Goal: Task Accomplishment & Management: Use online tool/utility

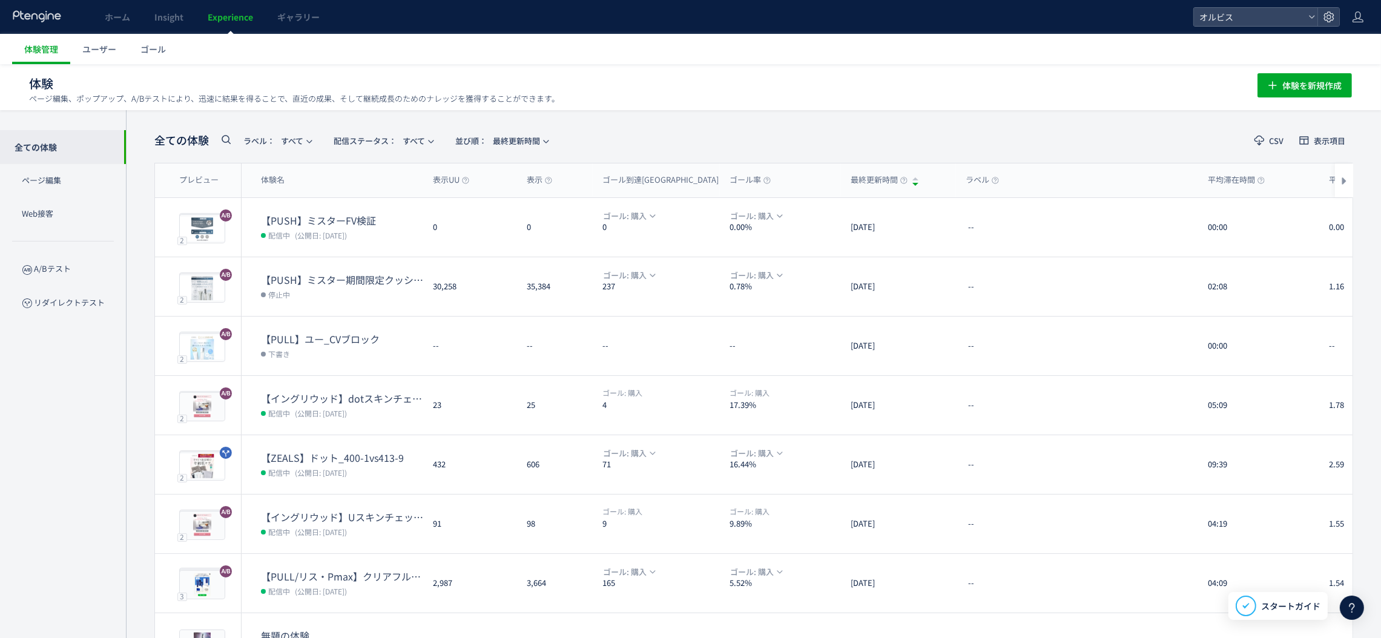
click at [317, 227] on dd "配信中 (公開日: [DATE])" at bounding box center [342, 235] width 162 height 16
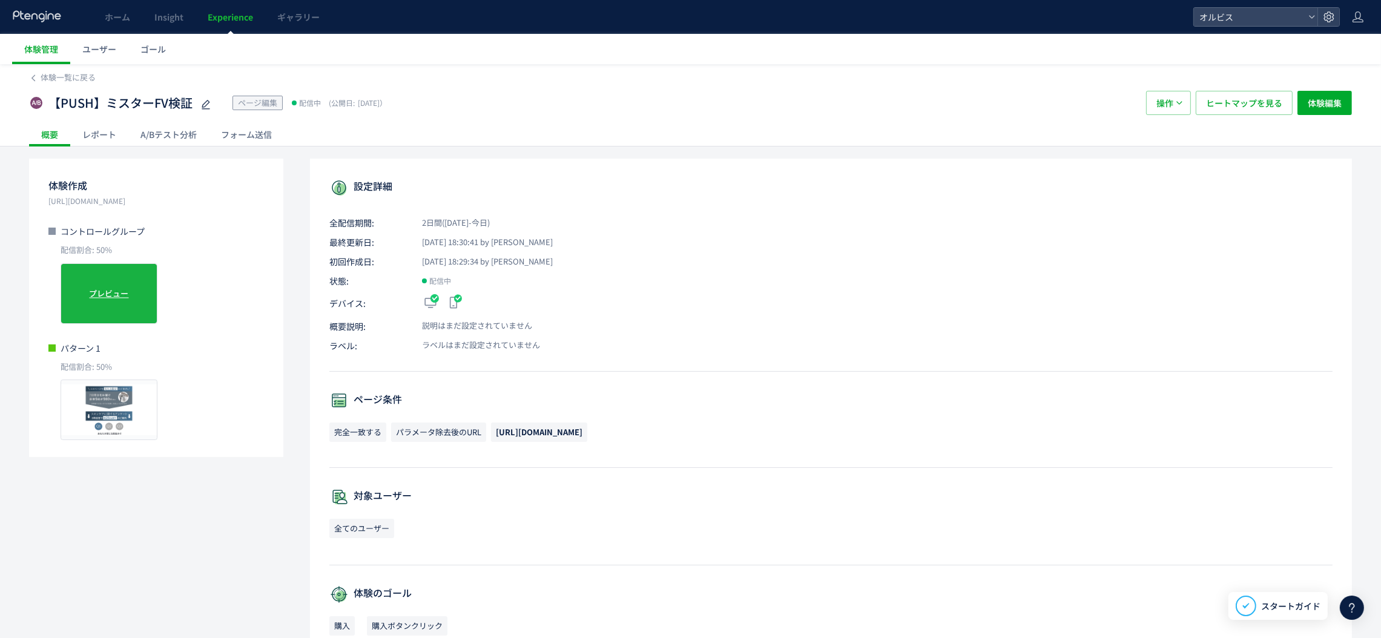
click at [125, 289] on span "プレビュー" at bounding box center [109, 294] width 39 height 12
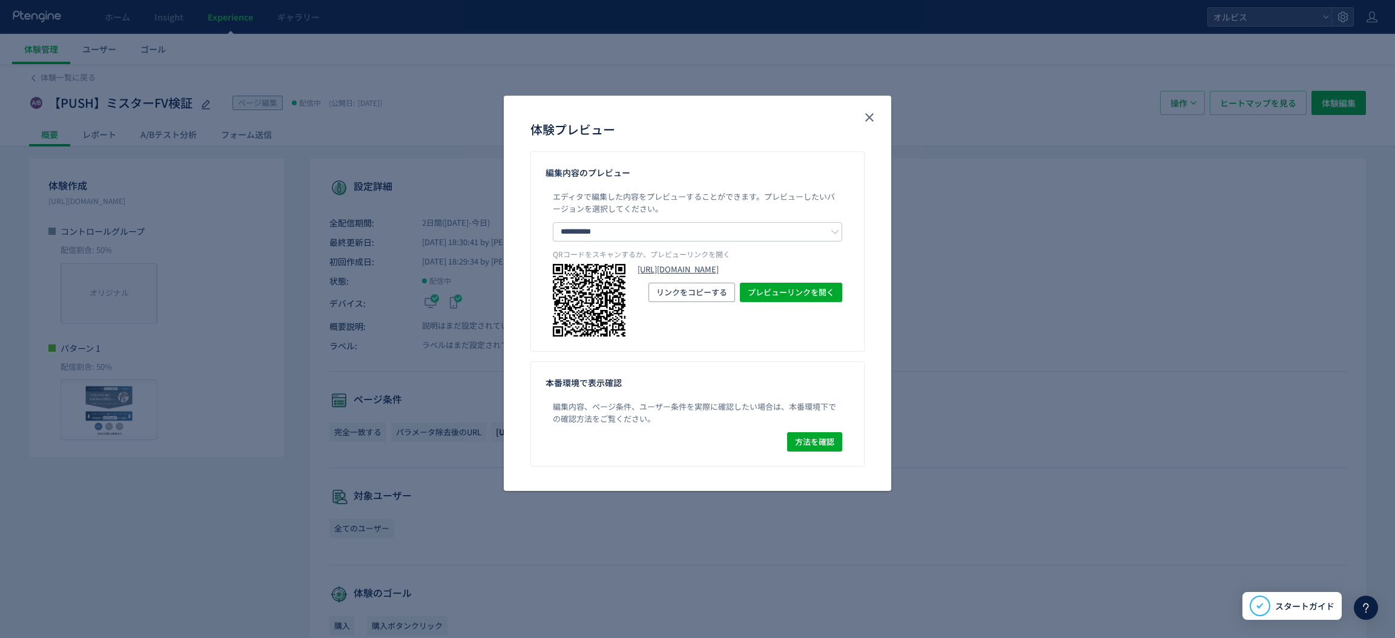
click at [706, 275] on link "[URL][DOMAIN_NAME]" at bounding box center [739, 270] width 205 height 12
drag, startPoint x: 867, startPoint y: 116, endPoint x: 656, endPoint y: 125, distance: 210.8
click at [866, 116] on icon "close" at bounding box center [869, 117] width 15 height 15
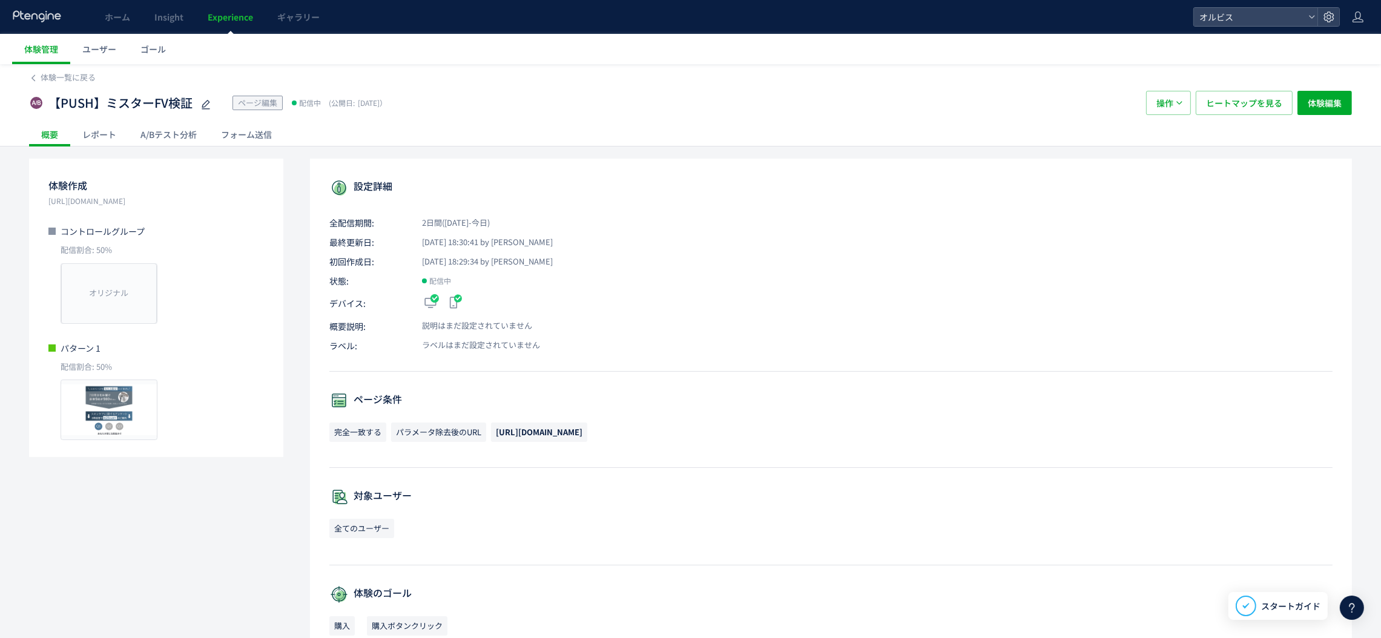
click at [177, 140] on div "A/Bテスト分析" at bounding box center [168, 134] width 81 height 24
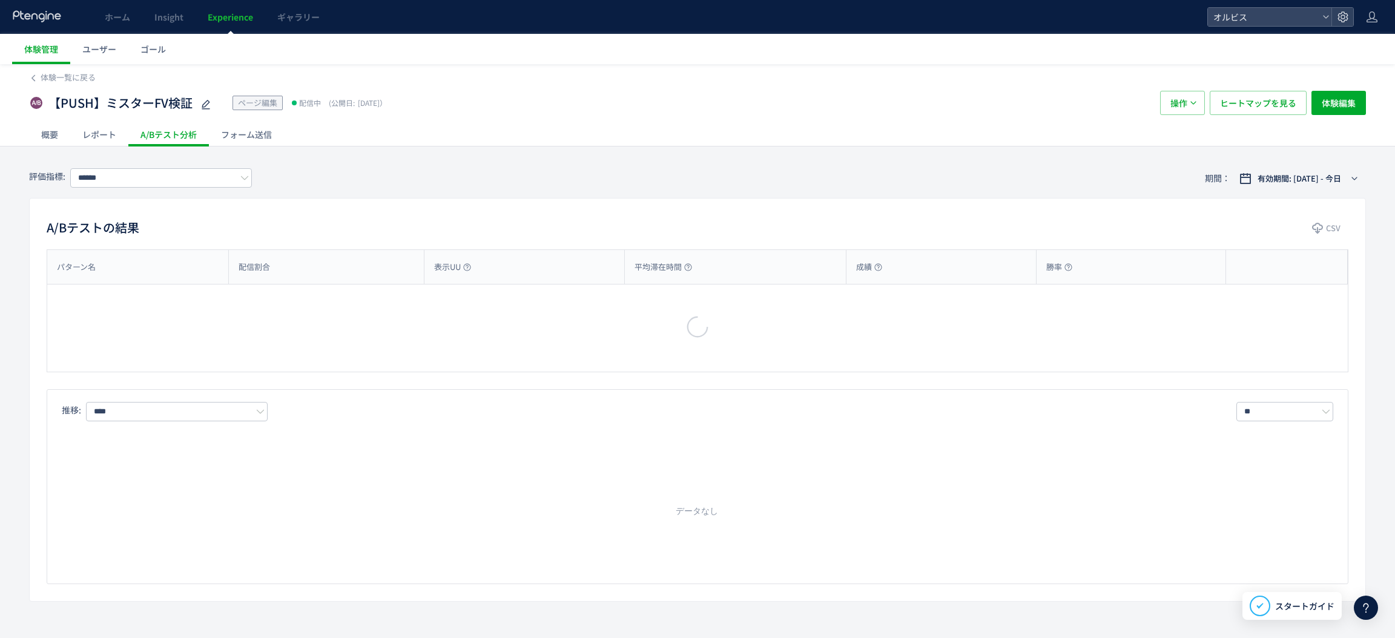
type input "**"
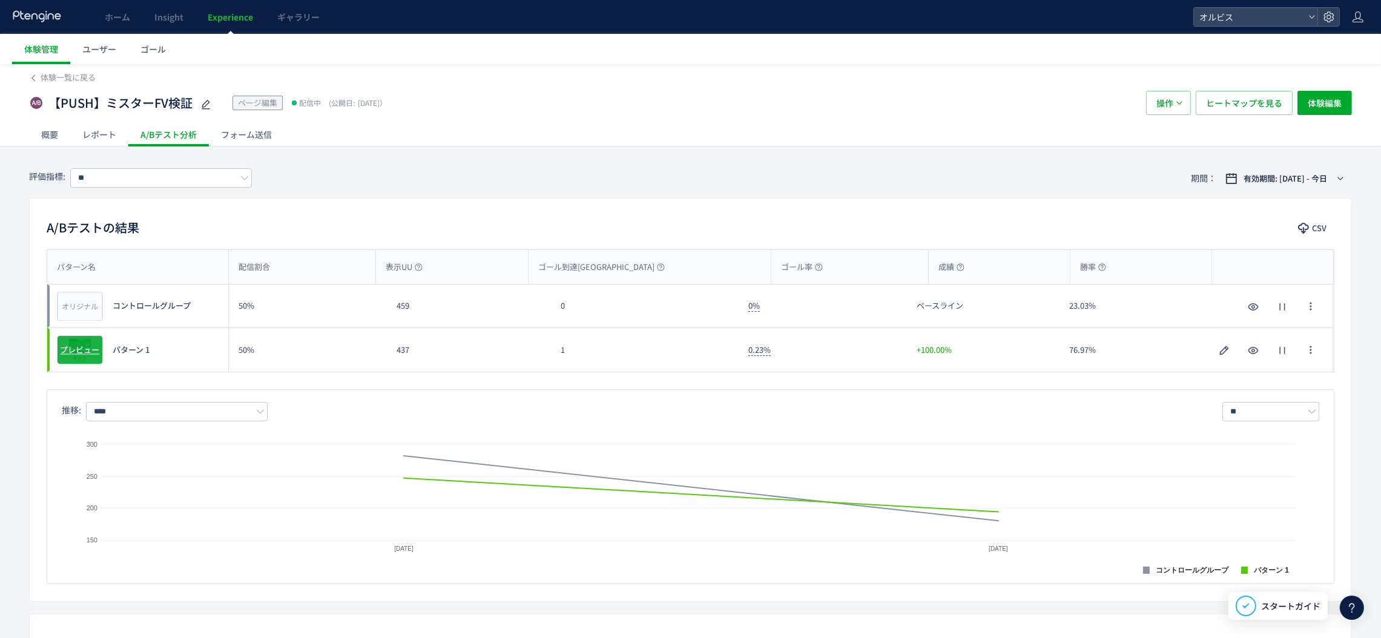
click at [97, 358] on div "プレビュー" at bounding box center [80, 349] width 46 height 29
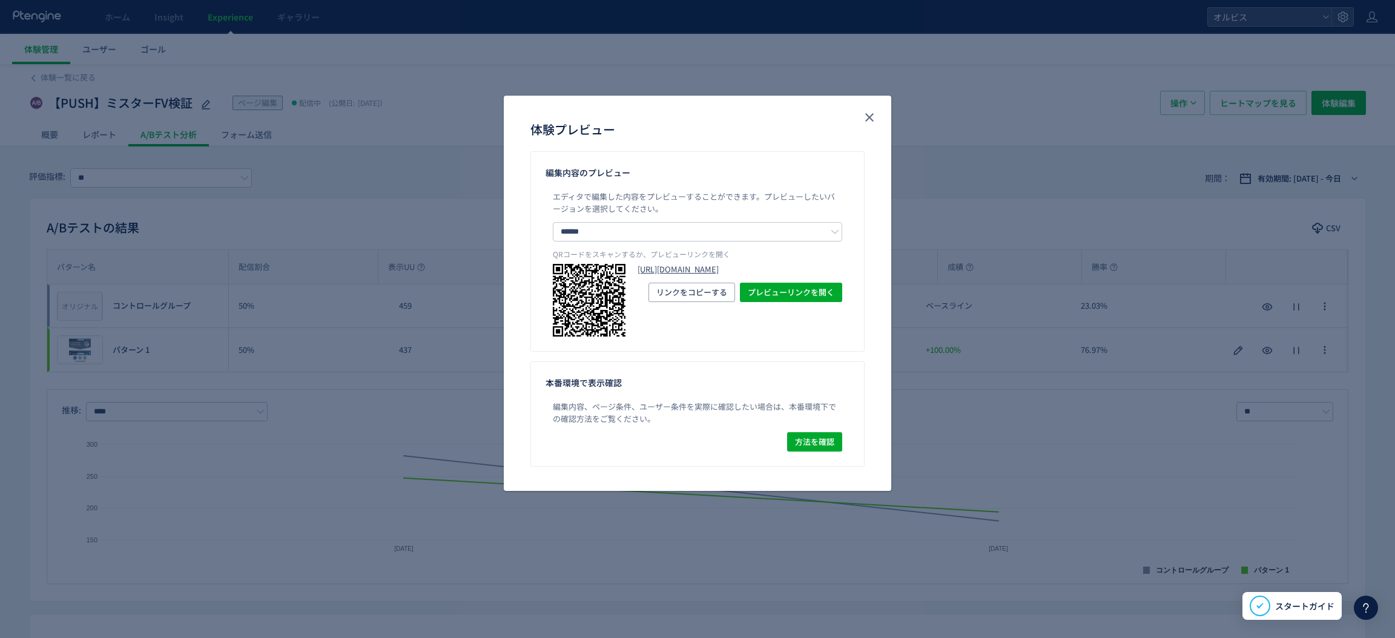
click at [700, 275] on link "[URL][DOMAIN_NAME]" at bounding box center [739, 270] width 205 height 12
click at [863, 119] on icon "close" at bounding box center [869, 117] width 15 height 15
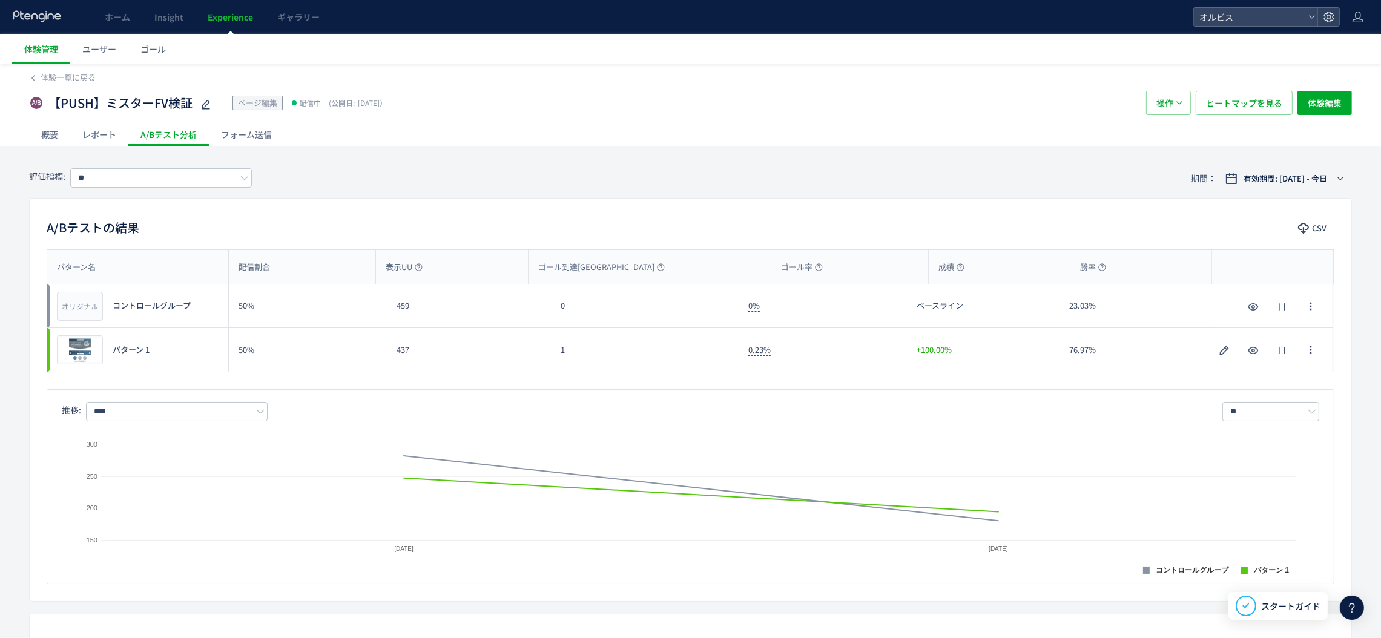
click at [223, 11] on span "Experience" at bounding box center [230, 17] width 45 height 12
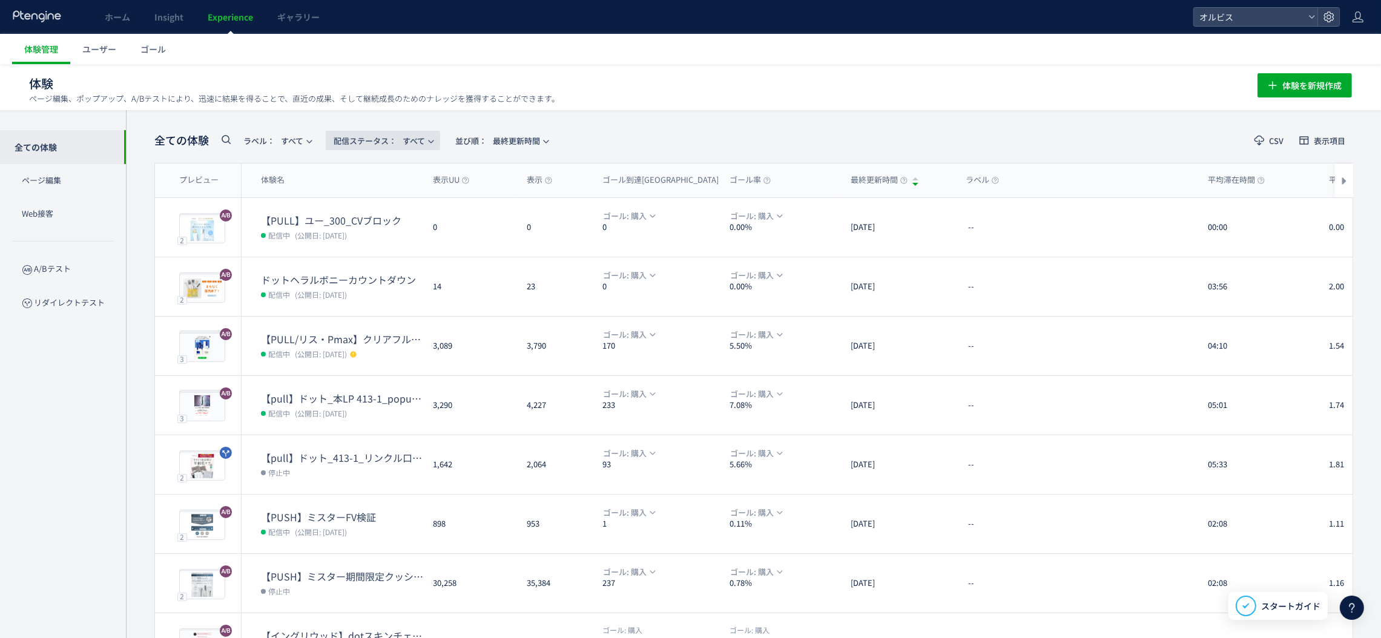
click at [420, 140] on span "配信ステータス​： すべて" at bounding box center [379, 141] width 91 height 20
click at [394, 248] on li "停止中" at bounding box center [386, 240] width 50 height 22
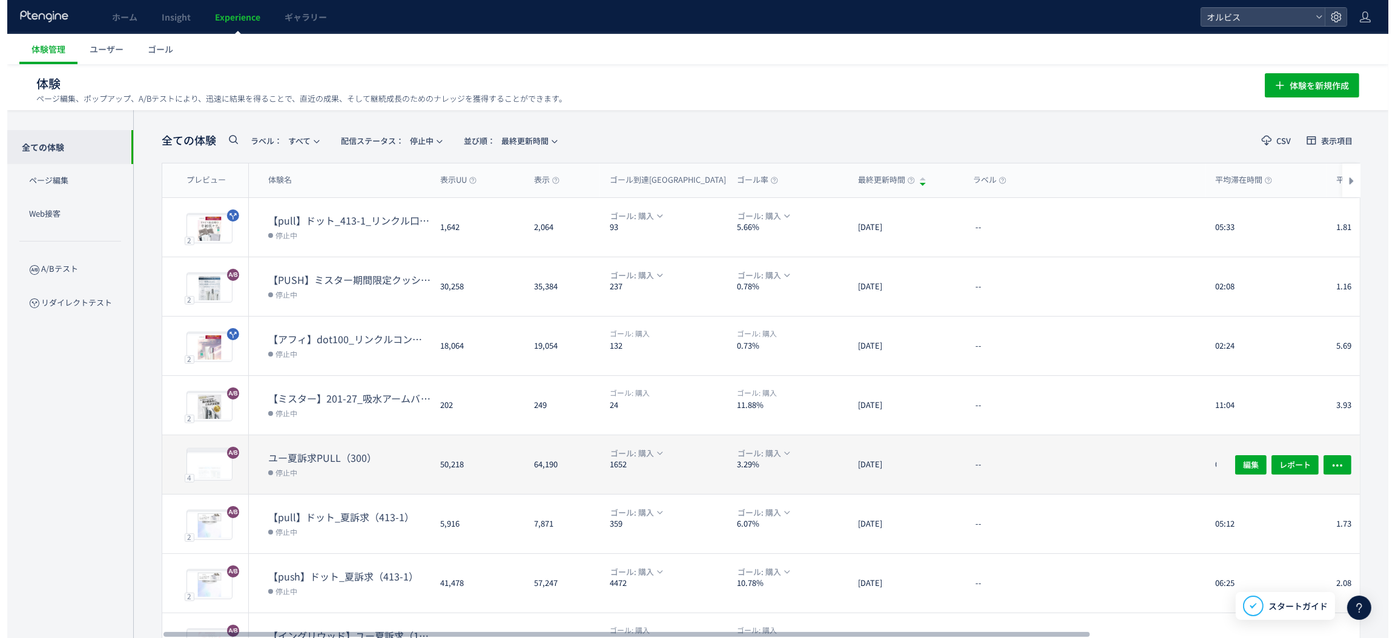
scroll to position [197, 0]
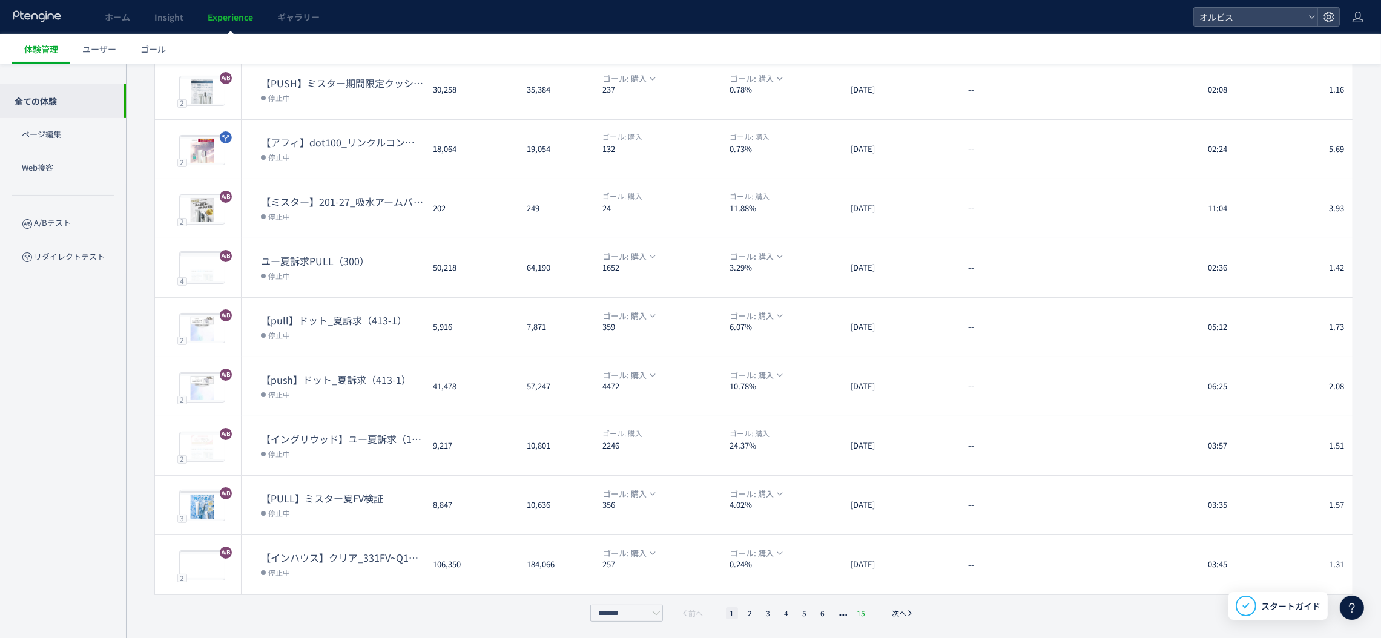
click at [858, 607] on li "15" at bounding box center [861, 613] width 16 height 12
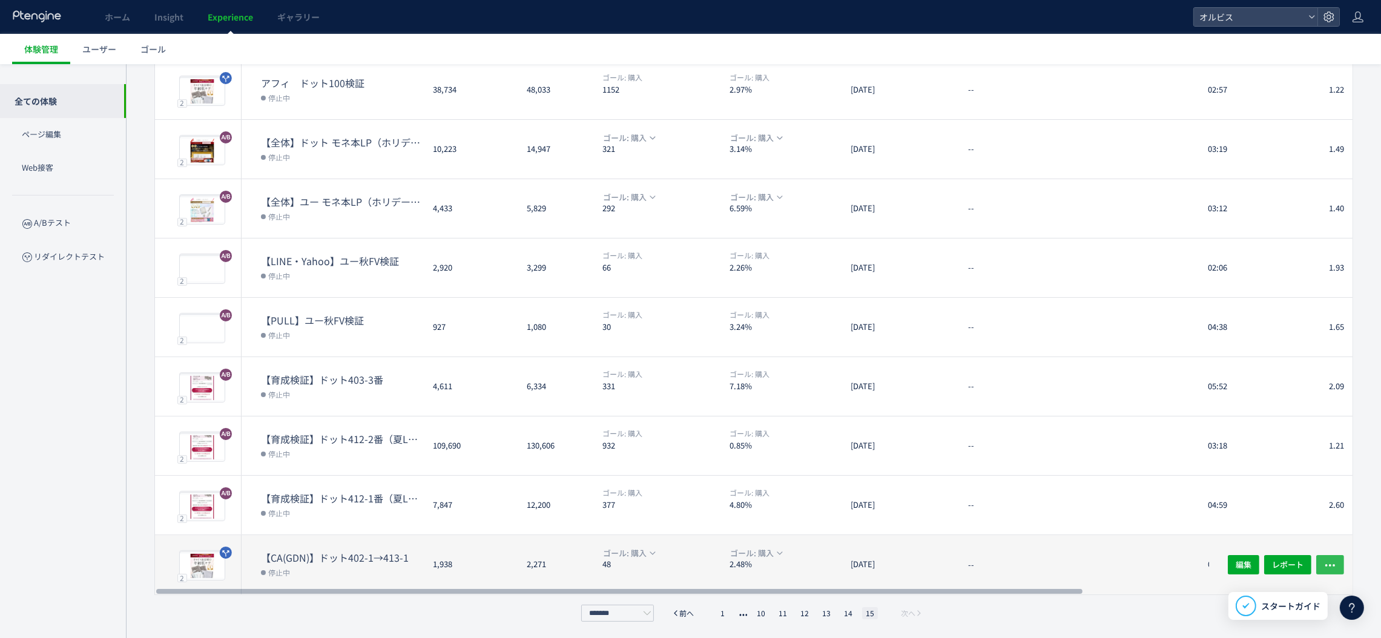
click at [1330, 568] on icon "button" at bounding box center [1330, 565] width 12 height 12
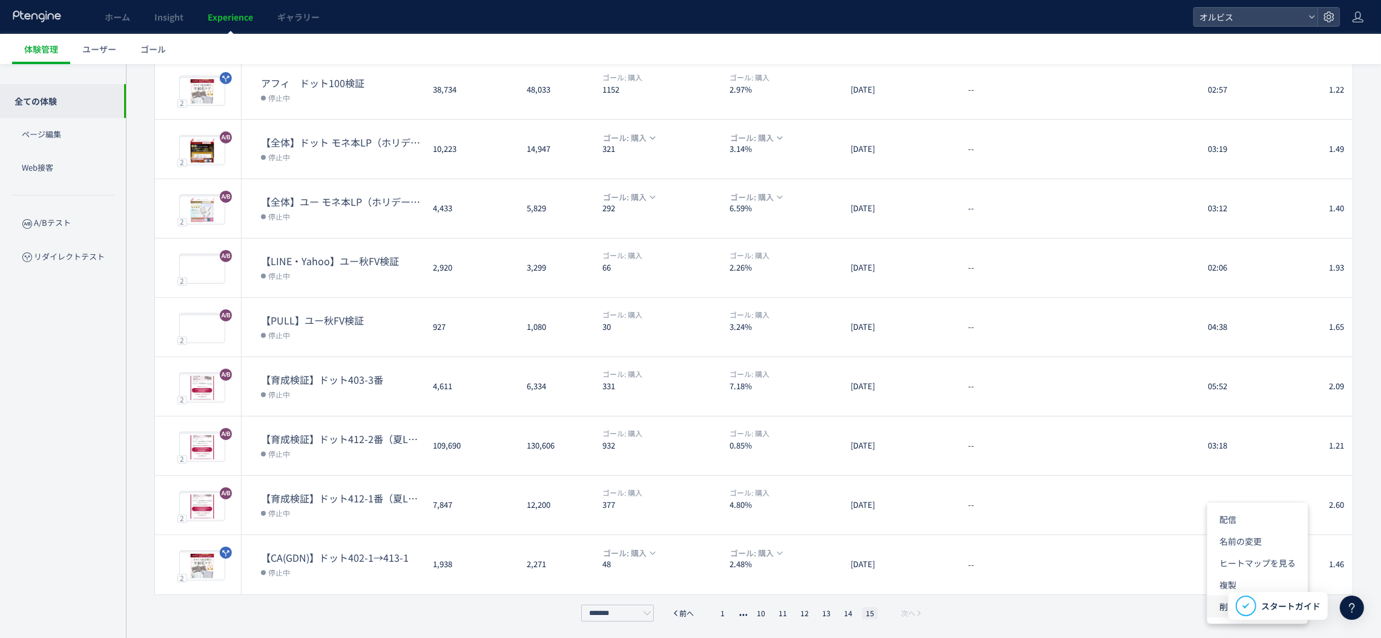
click at [1217, 606] on li "削除" at bounding box center [1257, 607] width 100 height 22
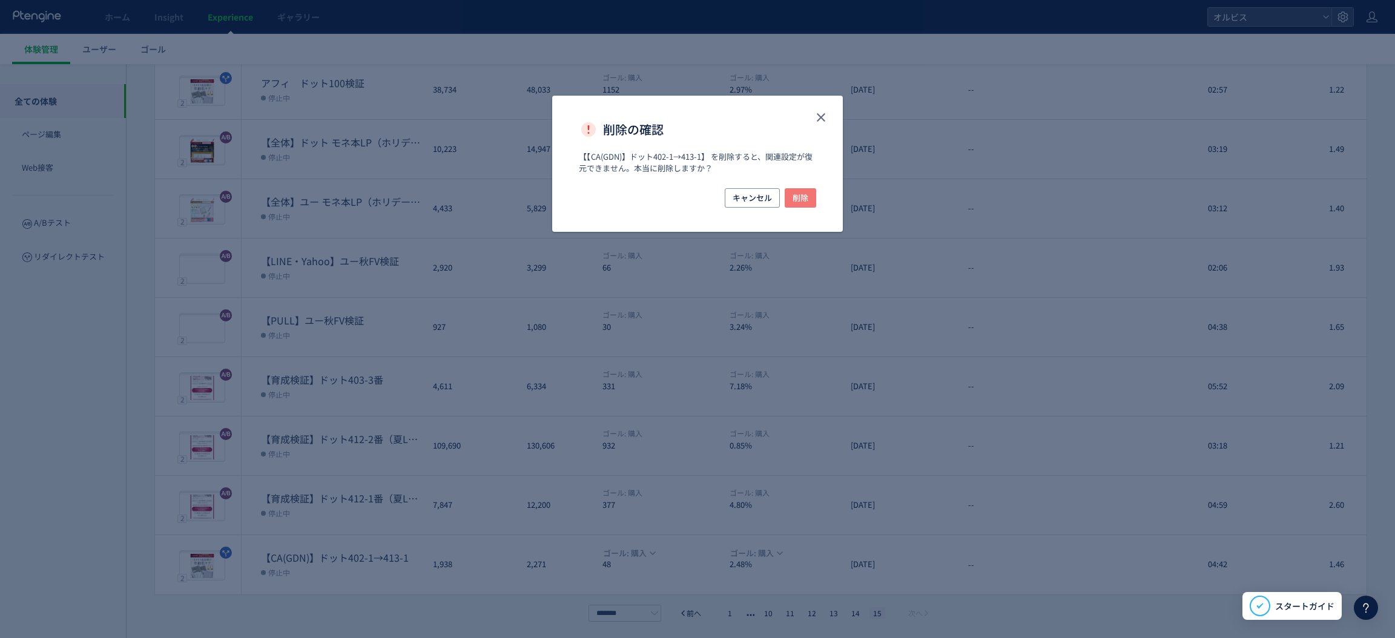
click at [803, 194] on span "削除" at bounding box center [800, 197] width 16 height 19
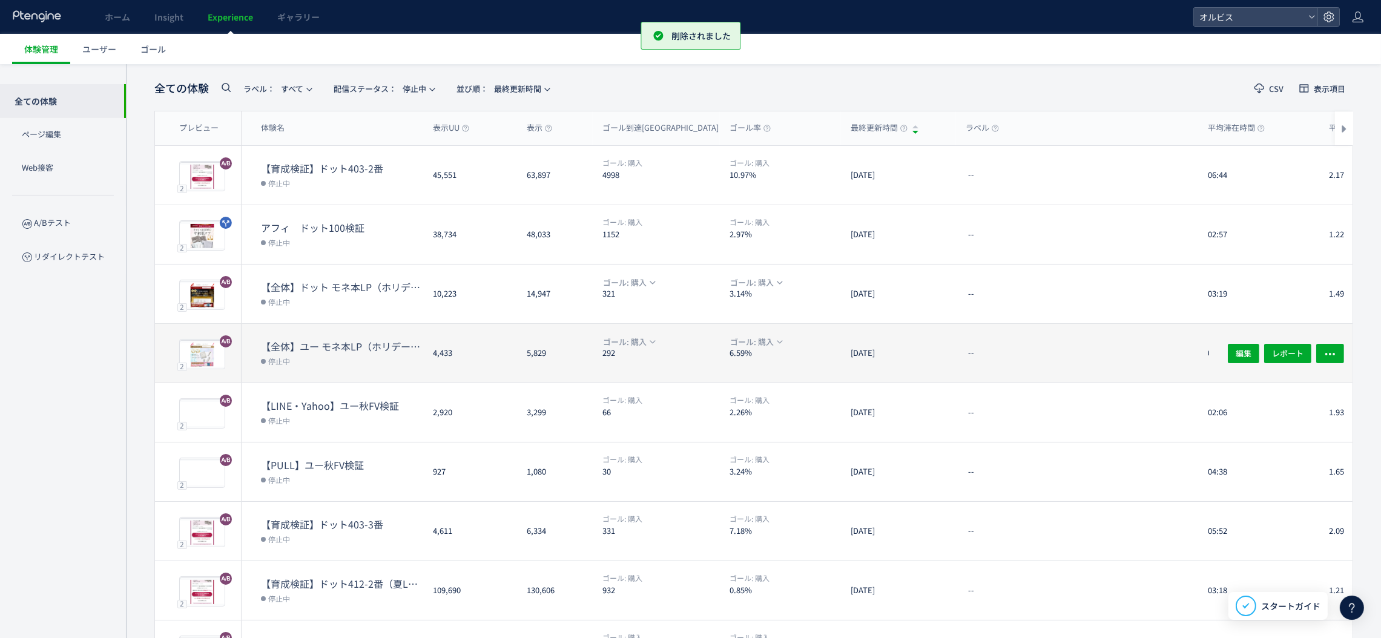
scroll to position [0, 0]
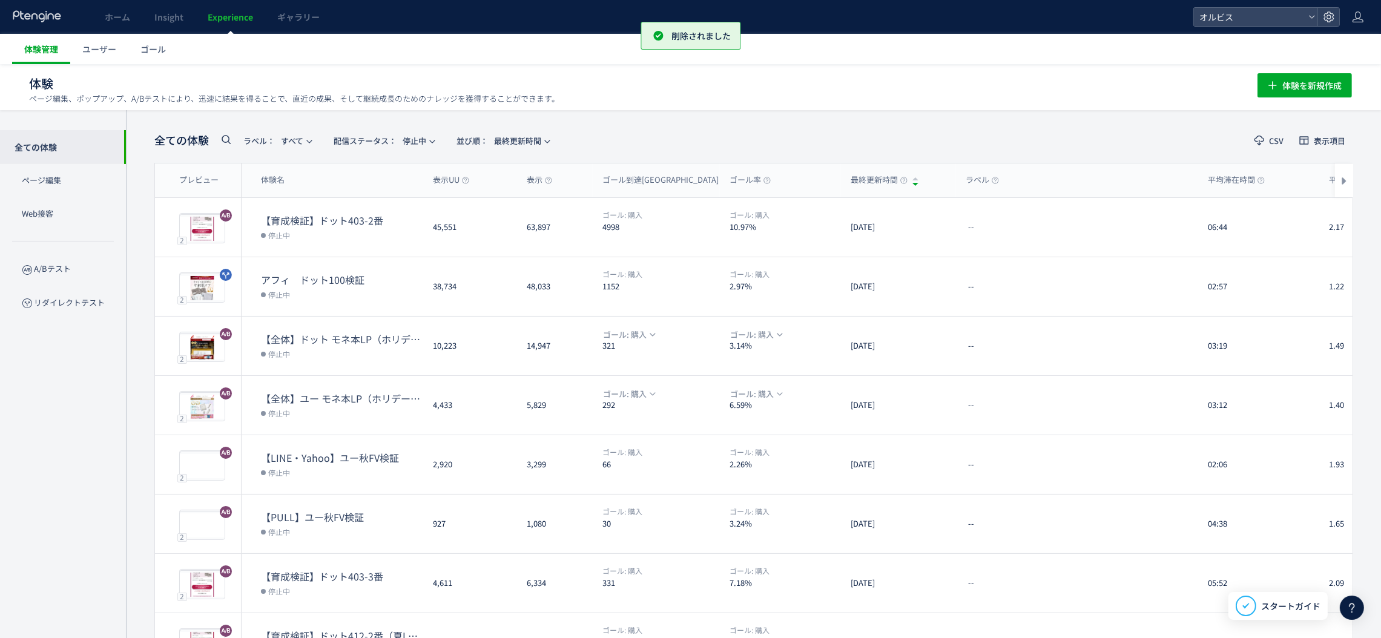
click at [38, 56] on link "体験管理" at bounding box center [41, 49] width 58 height 30
click at [1334, 88] on span "体験を新規作成" at bounding box center [1311, 85] width 59 height 24
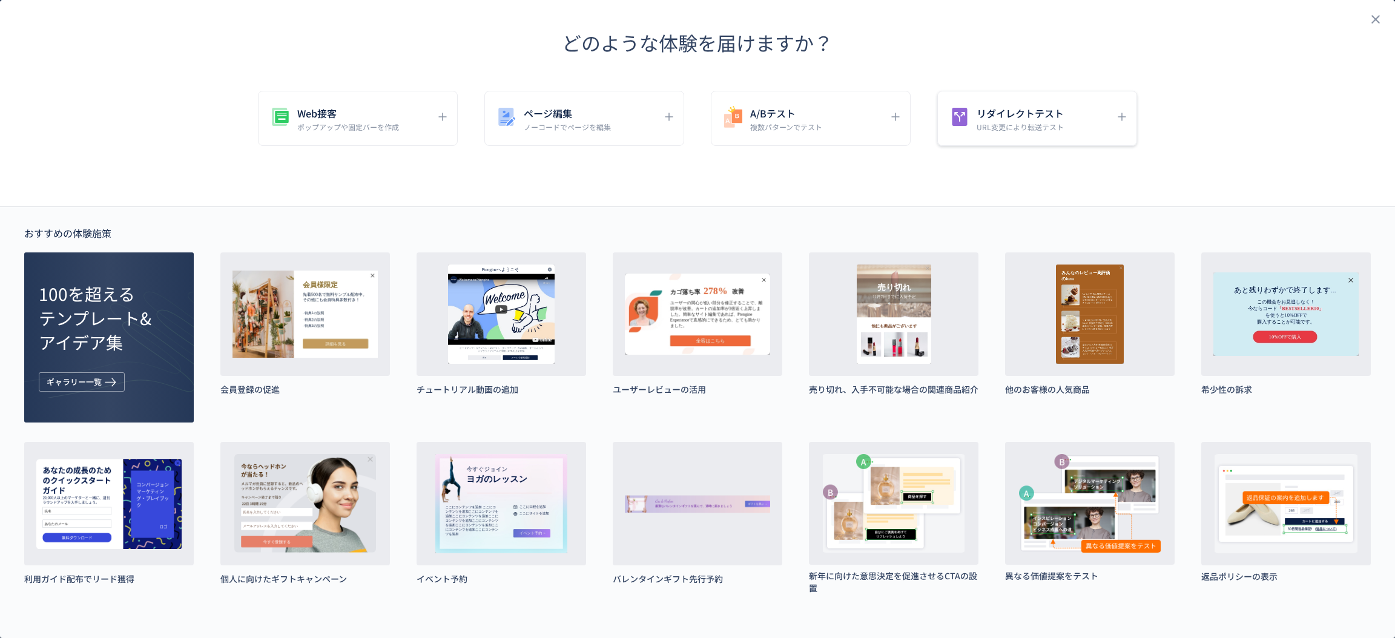
click at [1070, 134] on div "リダイレクトテスト URL変更により転送テスト" at bounding box center [1037, 118] width 200 height 55
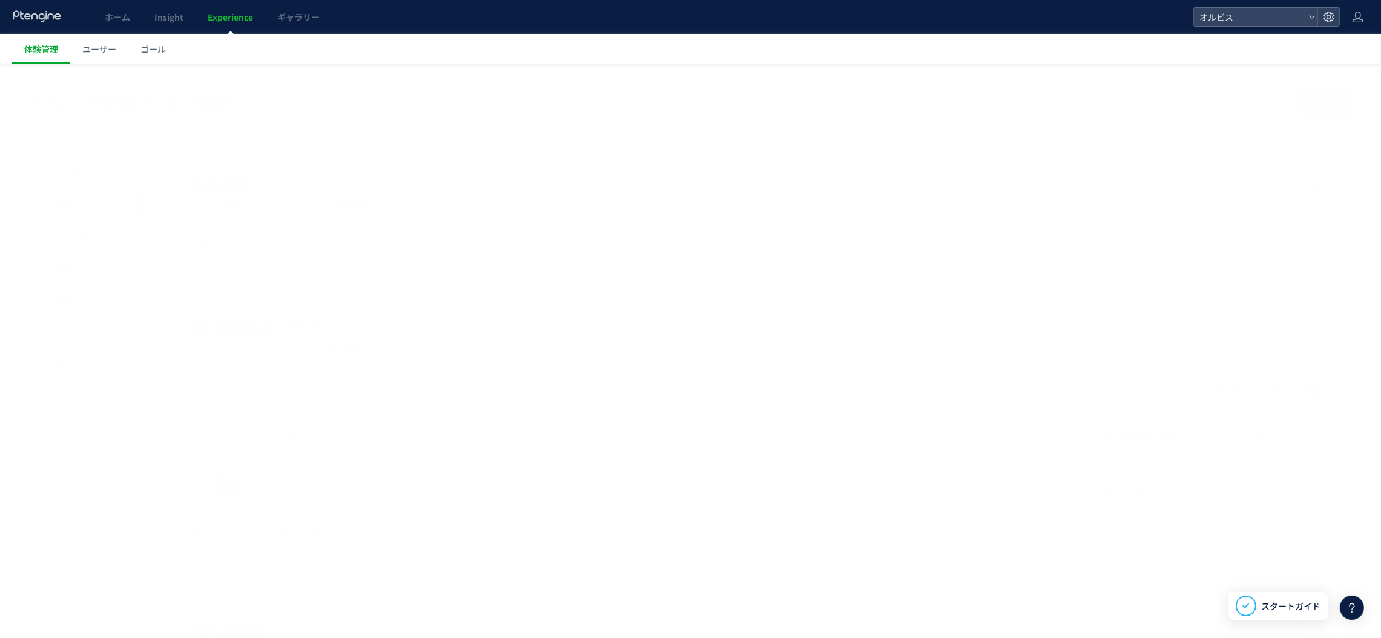
drag, startPoint x: 910, startPoint y: 184, endPoint x: 726, endPoint y: 156, distance: 186.2
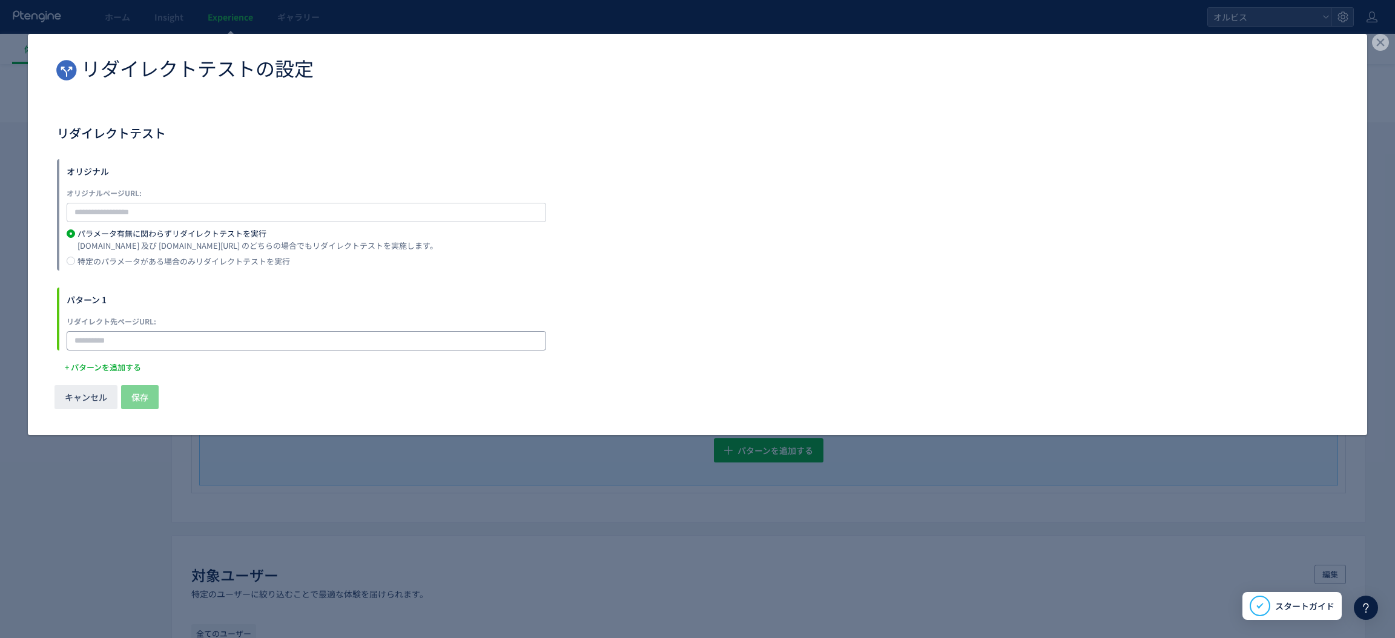
click at [163, 340] on input "dialog" at bounding box center [306, 340] width 479 height 19
paste input "**********"
type input "**********"
click at [187, 216] on input "dialog" at bounding box center [306, 212] width 479 height 19
paste input "**********"
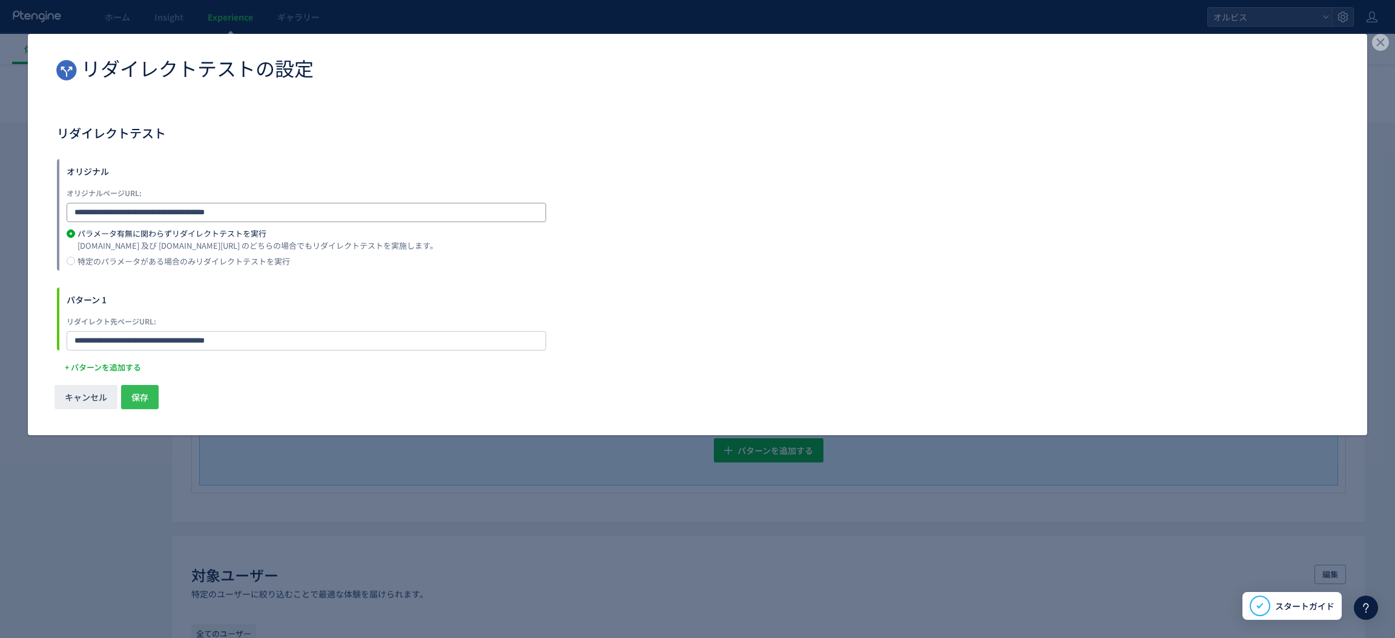
type input "**********"
click at [126, 398] on button "保存" at bounding box center [140, 397] width 38 height 24
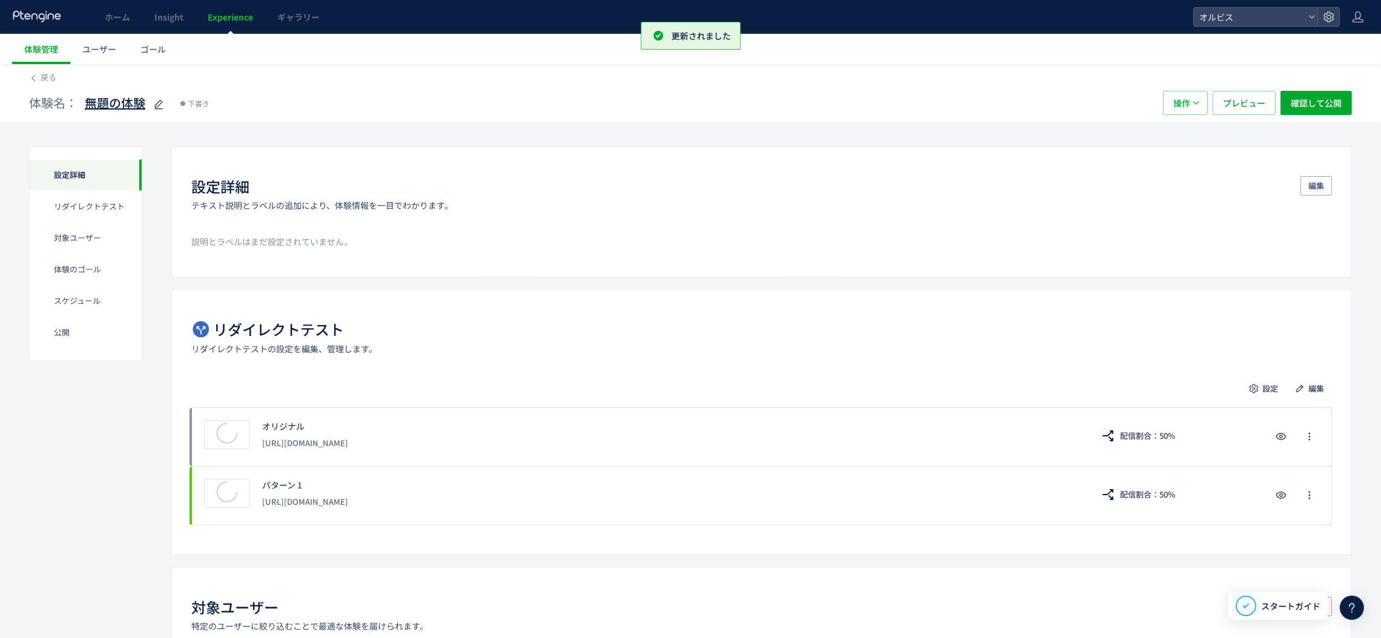
click at [161, 108] on icon at bounding box center [158, 104] width 15 height 15
type input "*"
type input "**********"
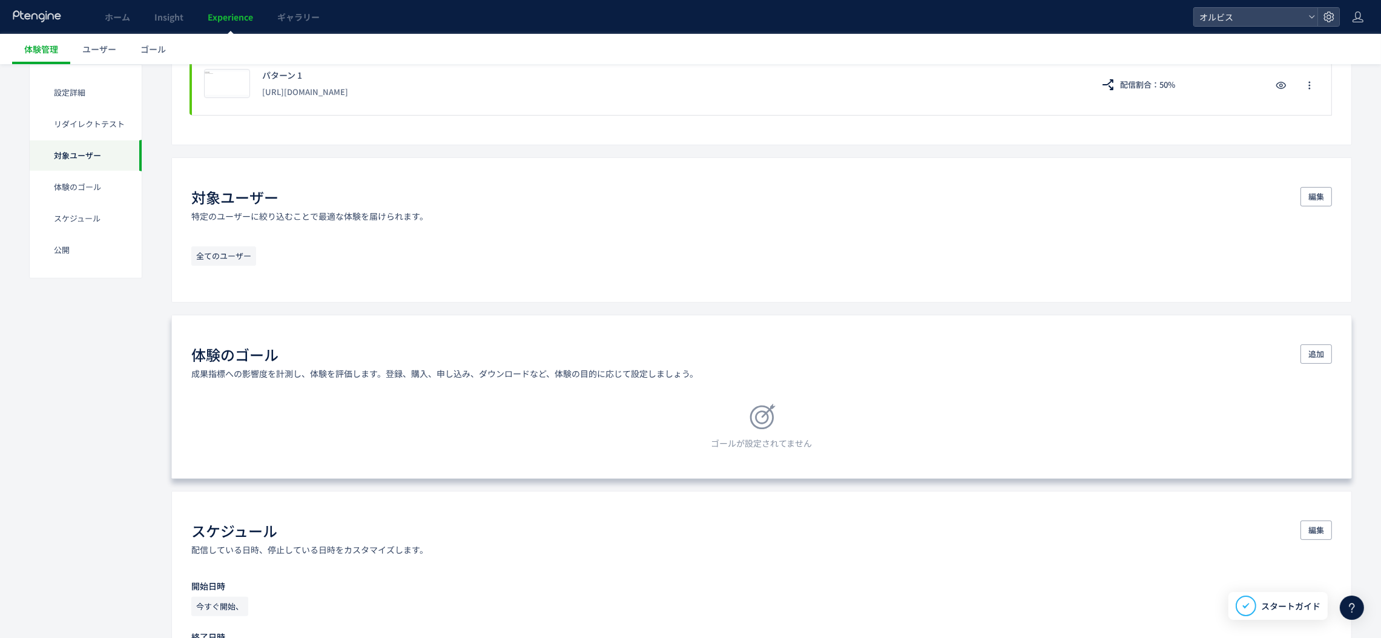
scroll to position [442, 0]
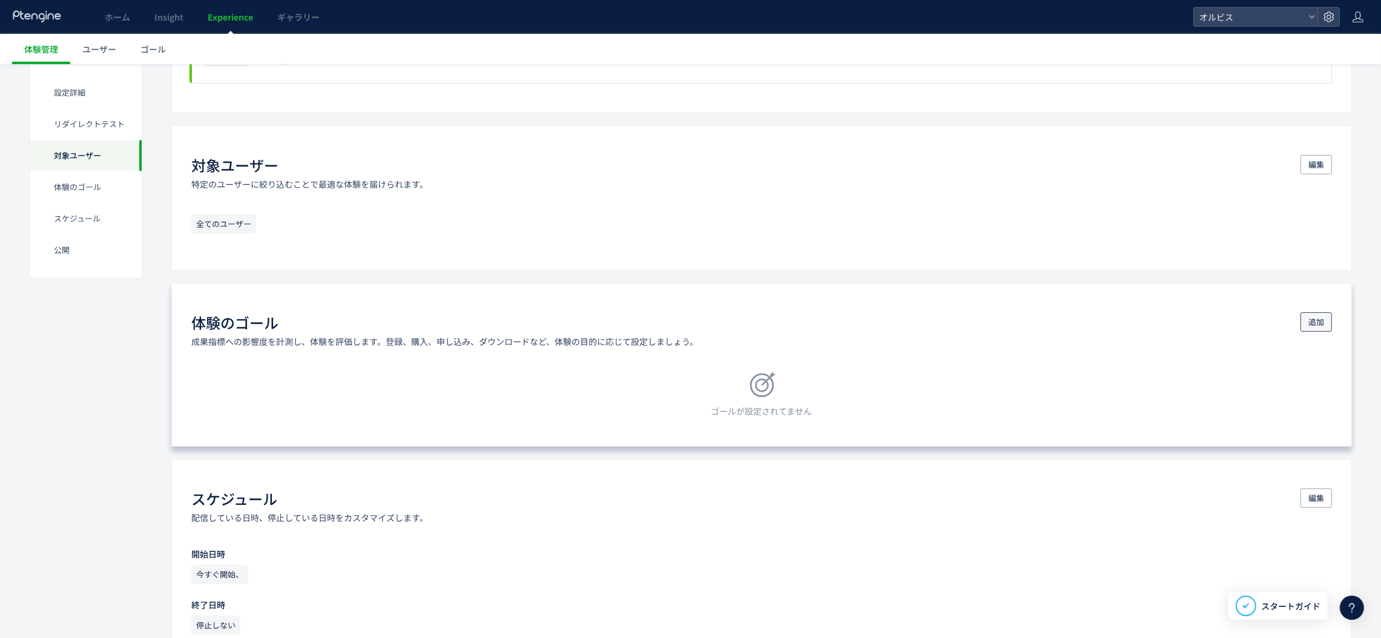
click at [1324, 321] on button "追加" at bounding box center [1315, 321] width 31 height 19
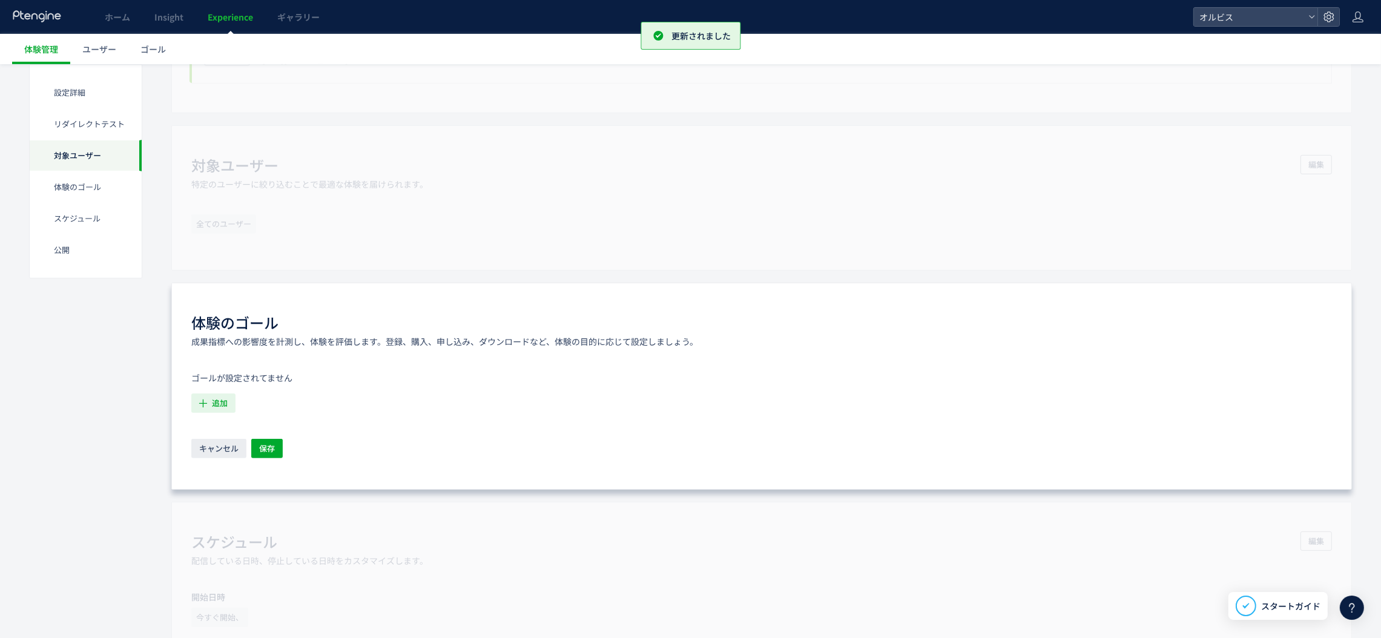
click at [212, 406] on span "追加" at bounding box center [220, 402] width 16 height 19
click at [273, 519] on li "購入 購入 条件： 元のページページorder/thanksに 含むページに訪問した場合" at bounding box center [306, 527] width 219 height 19
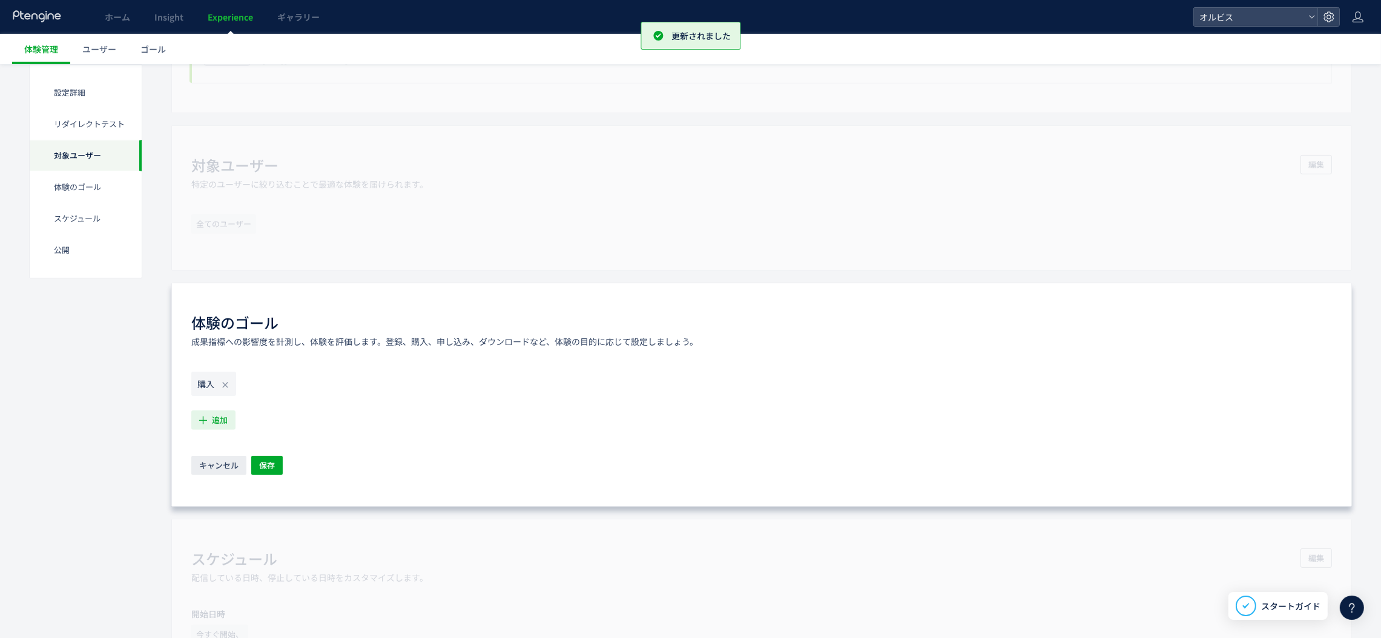
click at [224, 416] on span "追加" at bounding box center [220, 419] width 16 height 19
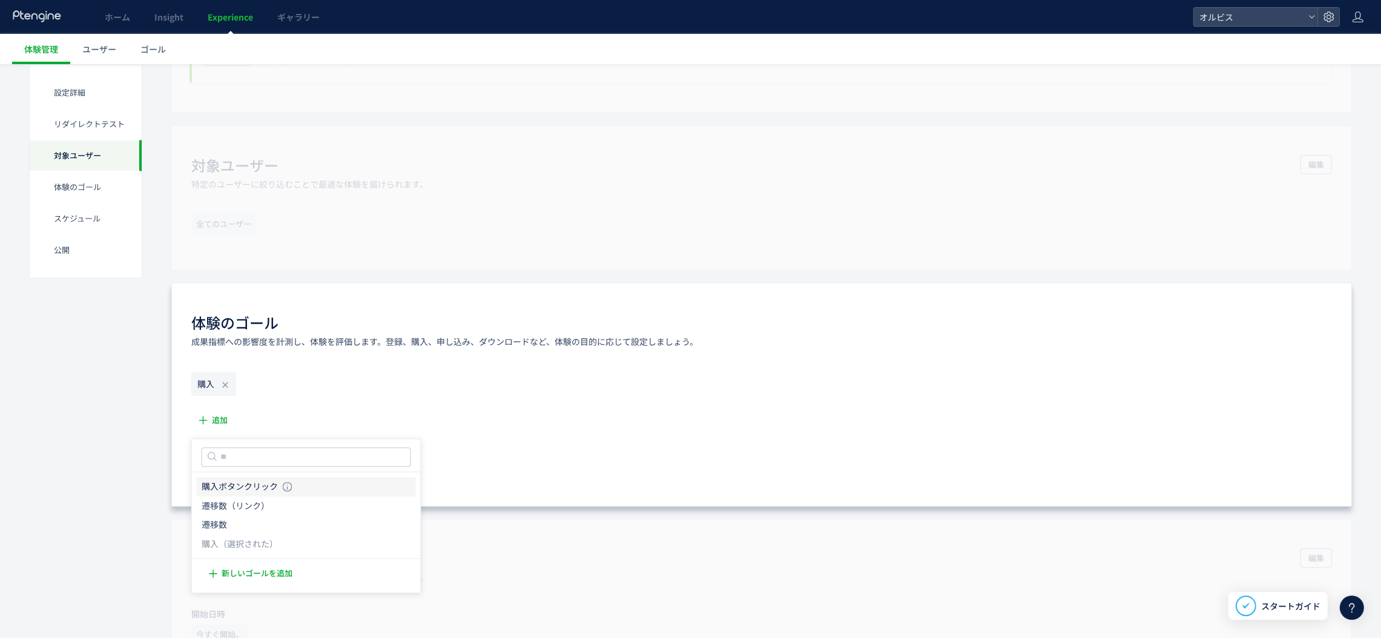
click at [306, 482] on li "購入ボタンクリック 購入ボタンクリック 条件： イベント 「CTAボタンクリック」 が発生した場合" at bounding box center [306, 486] width 219 height 19
click at [273, 463] on span "保存" at bounding box center [267, 465] width 16 height 19
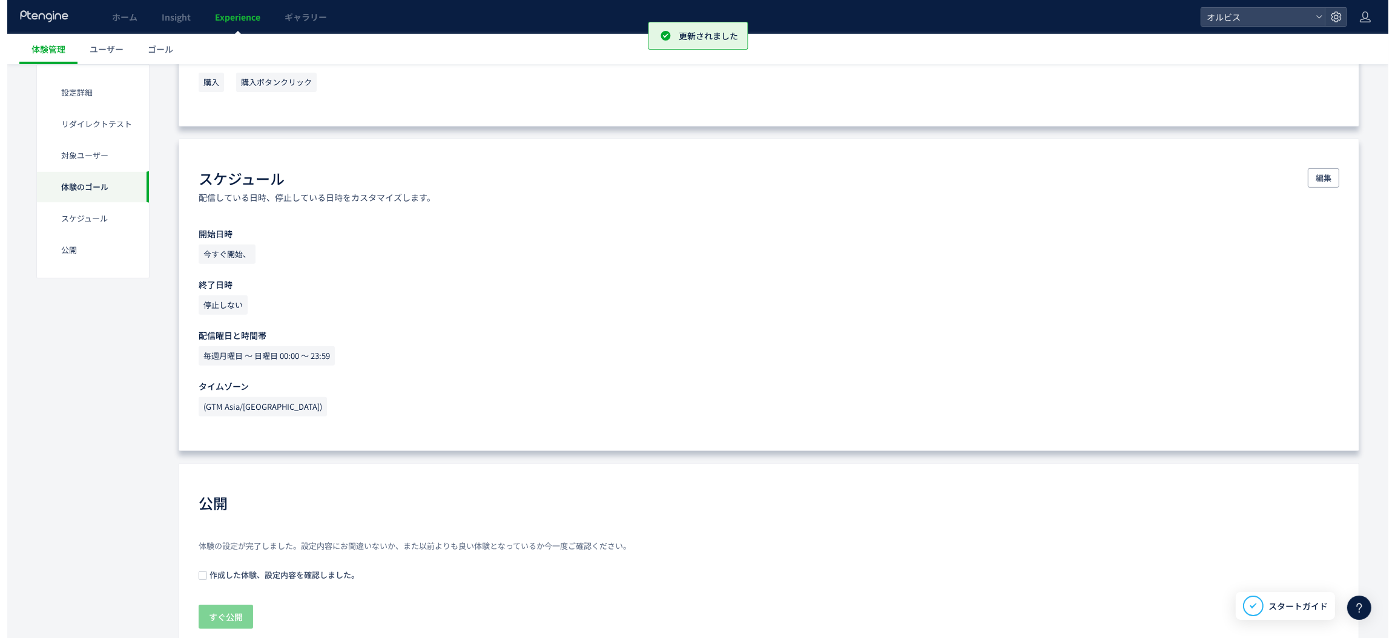
scroll to position [802, 0]
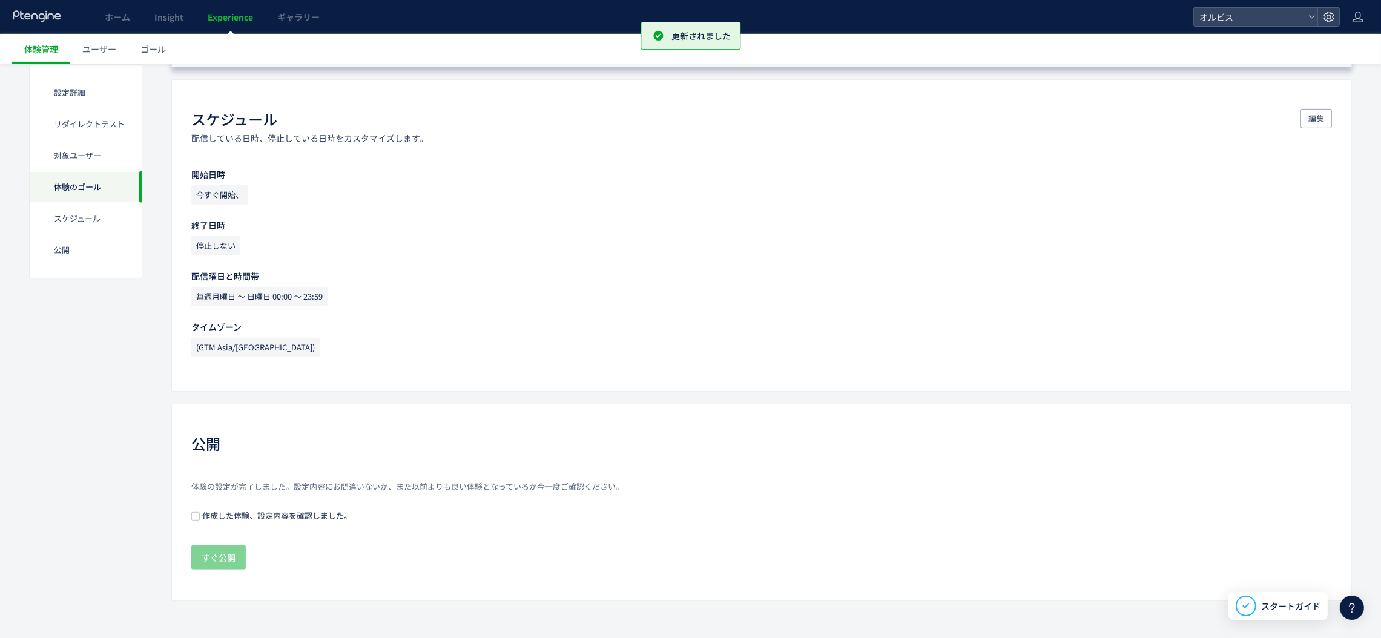
click at [199, 518] on span at bounding box center [195, 516] width 8 height 9
click at [220, 558] on span "すぐ公開" at bounding box center [219, 557] width 34 height 24
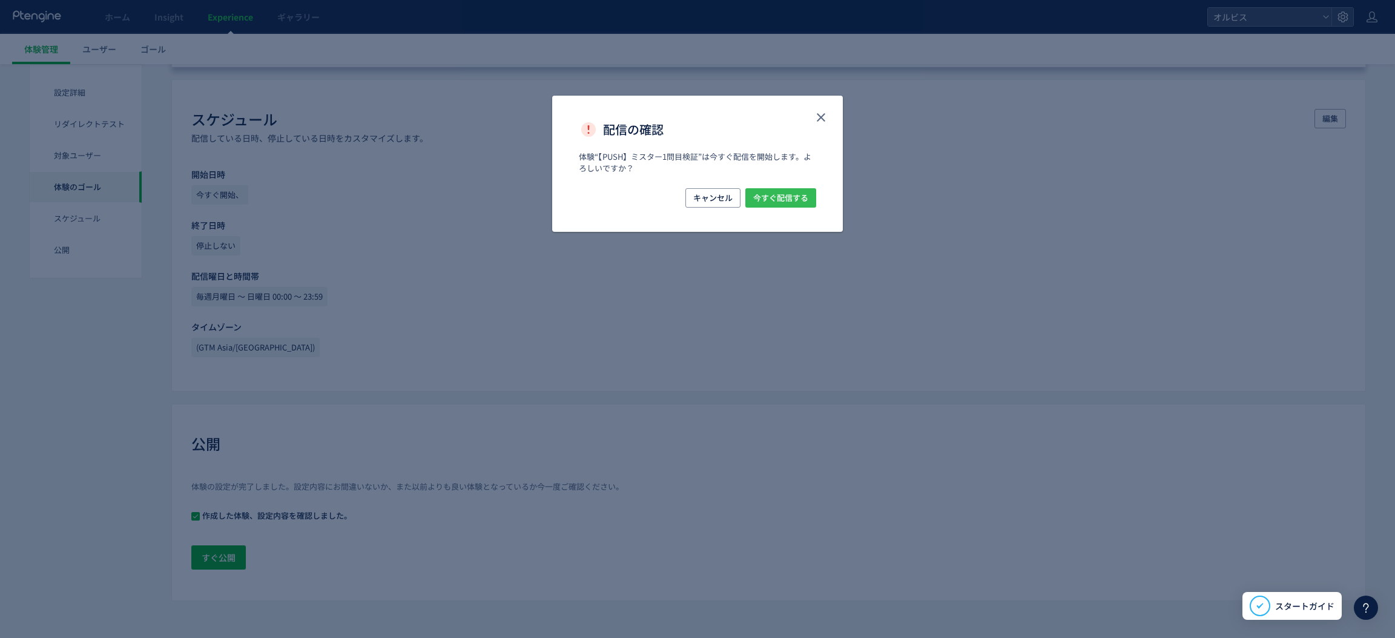
click at [790, 205] on span "今すぐ配信する" at bounding box center [780, 197] width 55 height 19
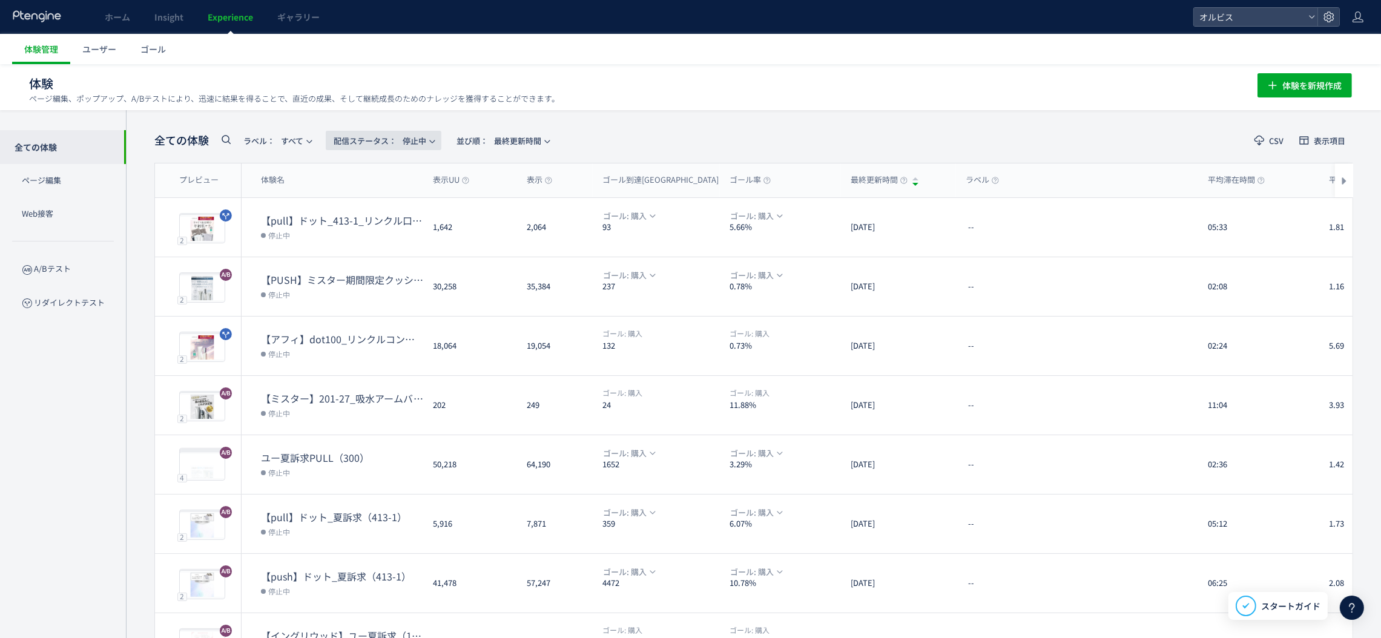
click at [417, 136] on span "配信ステータス​： 停止中" at bounding box center [380, 141] width 93 height 20
click at [395, 173] on li "すべて" at bounding box center [386, 174] width 50 height 22
